Goal: Task Accomplishment & Management: Use online tool/utility

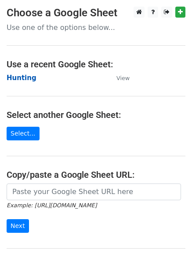
click at [24, 77] on strong "Hunting" at bounding box center [22, 78] width 30 height 8
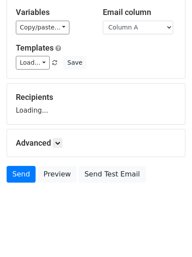
scroll to position [50, 0]
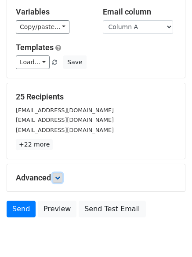
click at [63, 177] on link at bounding box center [58, 178] width 10 height 10
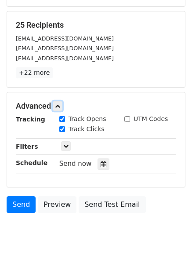
scroll to position [163, 0]
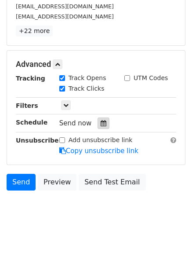
click at [101, 121] on icon at bounding box center [104, 123] width 6 height 6
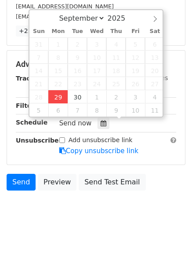
type input "2025-09-29 12:00"
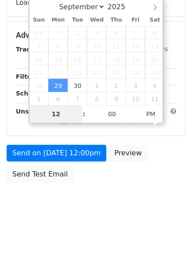
type input "4"
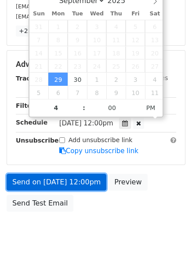
type input "2025-09-29 16:00"
click at [59, 186] on link "Send on Sep 29 at 12:00pm" at bounding box center [57, 182] width 100 height 17
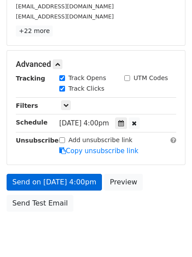
scroll to position [157, 0]
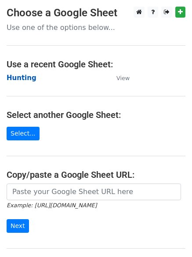
click at [21, 80] on strong "Hunting" at bounding box center [22, 78] width 30 height 8
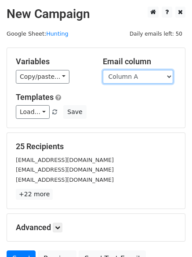
click at [131, 78] on select "Column A Column B Column C Column D Column E Column F" at bounding box center [138, 77] width 70 height 14
select select "Column B"
click at [103, 70] on select "Column A Column B Column C Column D Column E Column F" at bounding box center [138, 77] width 70 height 14
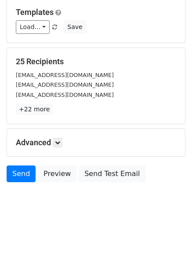
click at [59, 148] on h5 "Advanced" at bounding box center [96, 143] width 161 height 10
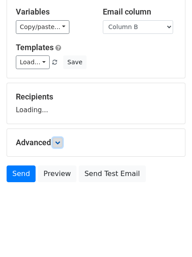
click at [60, 142] on icon at bounding box center [57, 142] width 5 height 5
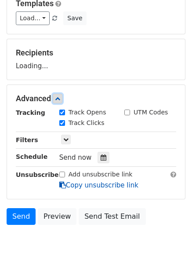
scroll to position [136, 0]
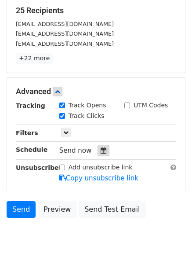
click at [103, 151] on div at bounding box center [104, 150] width 12 height 11
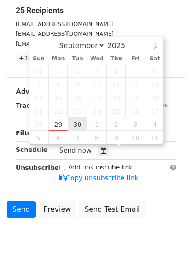
type input "2025-09-30 12:00"
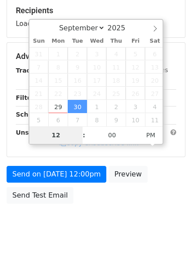
type input "5"
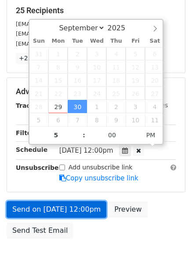
type input "2025-09-30 17:00"
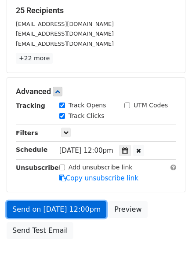
click at [71, 209] on link "Send on Sep 30 at 12:00pm" at bounding box center [57, 209] width 100 height 17
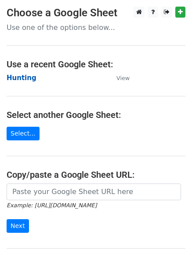
click at [19, 74] on strong "Hunting" at bounding box center [22, 78] width 30 height 8
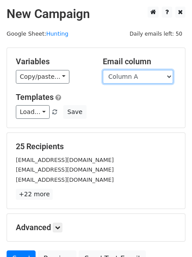
click at [131, 79] on select "Column A Column B Column C Column D Column E Column F" at bounding box center [138, 77] width 70 height 14
select select "Column C"
click at [103, 70] on select "Column A Column B Column C Column D Column E Column F" at bounding box center [138, 77] width 70 height 14
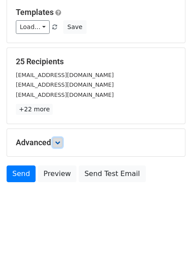
click at [60, 140] on icon at bounding box center [57, 142] width 5 height 5
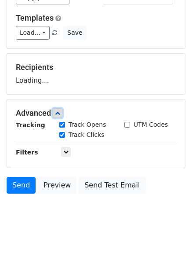
scroll to position [85, 0]
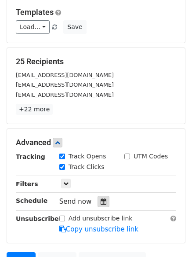
click at [98, 200] on div at bounding box center [104, 201] width 12 height 11
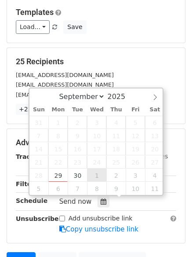
type input "2025-10-01 12:00"
select select "9"
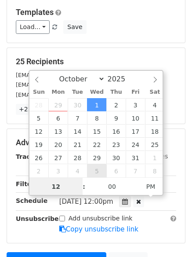
scroll to position [0, 0]
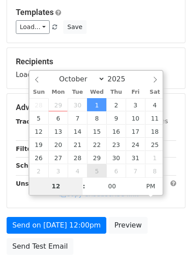
type input "6"
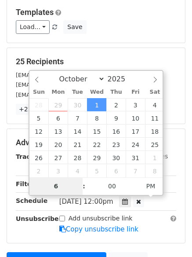
scroll to position [192, 0]
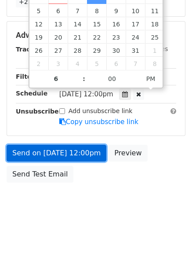
type input "2025-10-01 18:00"
click at [50, 158] on link "Send on Oct 1 at 12:00pm" at bounding box center [57, 153] width 100 height 17
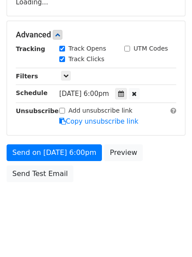
scroll to position [157, 0]
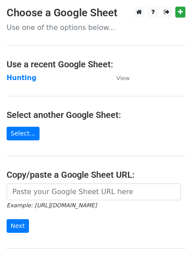
click at [23, 72] on main "Choose a Google Sheet Use one of the options below... Use a recent Google Sheet…" at bounding box center [96, 144] width 192 height 274
click at [24, 80] on strong "Hunting" at bounding box center [22, 78] width 30 height 8
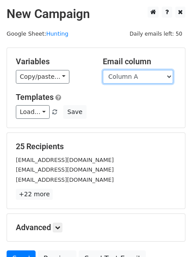
click at [129, 77] on select "Column A Column B Column C Column D Column E Column F" at bounding box center [138, 77] width 70 height 14
select select "Column D"
click at [103, 70] on select "Column A Column B Column C Column D Column E Column F" at bounding box center [138, 77] width 70 height 14
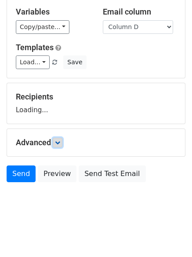
click at [60, 142] on icon at bounding box center [57, 142] width 5 height 5
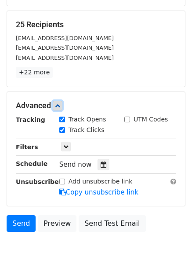
scroll to position [133, 0]
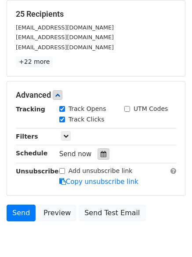
click at [101, 155] on icon at bounding box center [104, 154] width 6 height 6
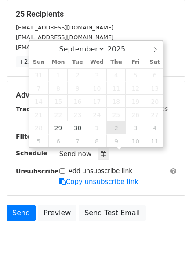
type input "2025-10-02 12:00"
select select "9"
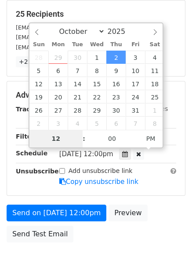
type input "7"
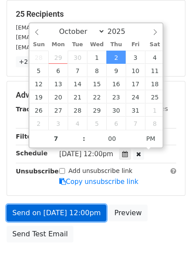
type input "2025-10-02 19:00"
click at [60, 214] on link "Send on Oct 2 at 12:00pm" at bounding box center [57, 213] width 100 height 17
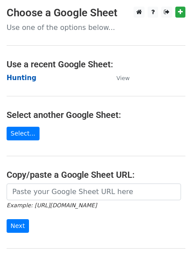
click at [18, 74] on strong "Hunting" at bounding box center [22, 78] width 30 height 8
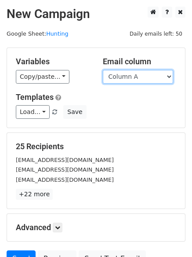
click at [136, 76] on select "Column A Column B Column C Column D Column E Column F" at bounding box center [138, 77] width 70 height 14
select select "Column E"
click at [103, 70] on select "Column A Column B Column C Column D Column E Column F" at bounding box center [138, 77] width 70 height 14
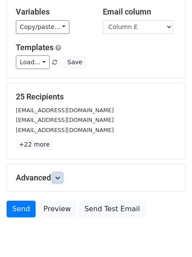
click at [55, 173] on link at bounding box center [58, 178] width 10 height 10
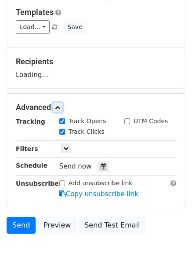
scroll to position [134, 0]
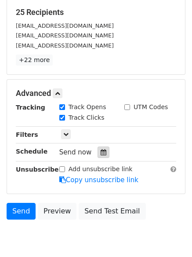
click at [101, 155] on icon at bounding box center [104, 152] width 6 height 6
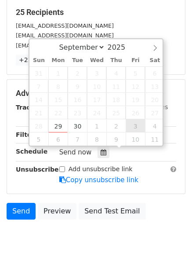
type input "[DATE] 12:00"
select select "9"
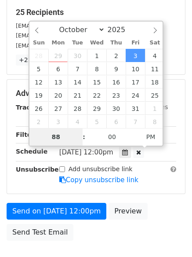
type input "8"
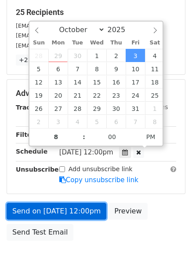
type input "[DATE] 20:00"
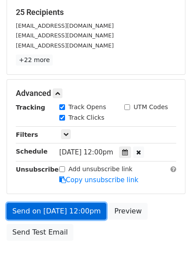
click at [49, 208] on link "Send on [DATE] 12:00pm" at bounding box center [57, 211] width 100 height 17
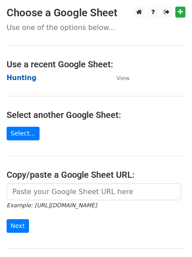
click at [18, 74] on strong "Hunting" at bounding box center [22, 78] width 30 height 8
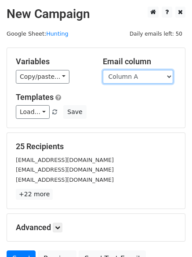
click at [128, 80] on select "Column A Column B Column C Column D Column E Column F" at bounding box center [138, 77] width 70 height 14
select select "Column F"
click at [103, 70] on select "Column A Column B Column C Column D Column E Column F" at bounding box center [138, 77] width 70 height 14
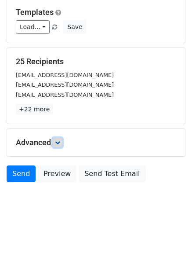
click at [57, 143] on icon at bounding box center [57, 142] width 5 height 5
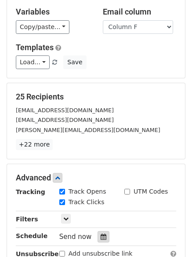
click at [98, 235] on div at bounding box center [104, 236] width 12 height 11
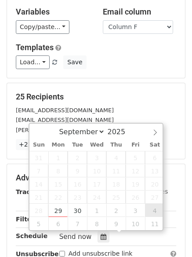
type input "[DATE] 12:00"
select select "9"
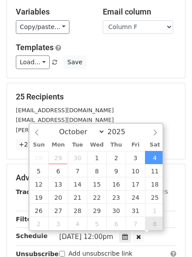
scroll to position [0, 0]
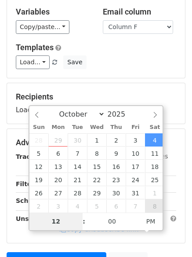
type input "9"
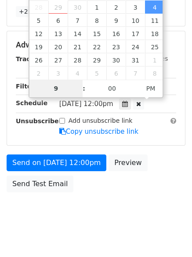
scroll to position [192, 0]
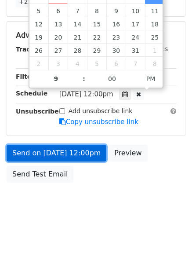
type input "[DATE] 21:00"
click at [65, 160] on link "Send on [DATE] 12:00pm" at bounding box center [57, 153] width 100 height 17
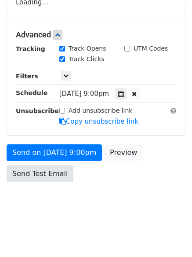
scroll to position [157, 0]
